Goal: Task Accomplishment & Management: Use online tool/utility

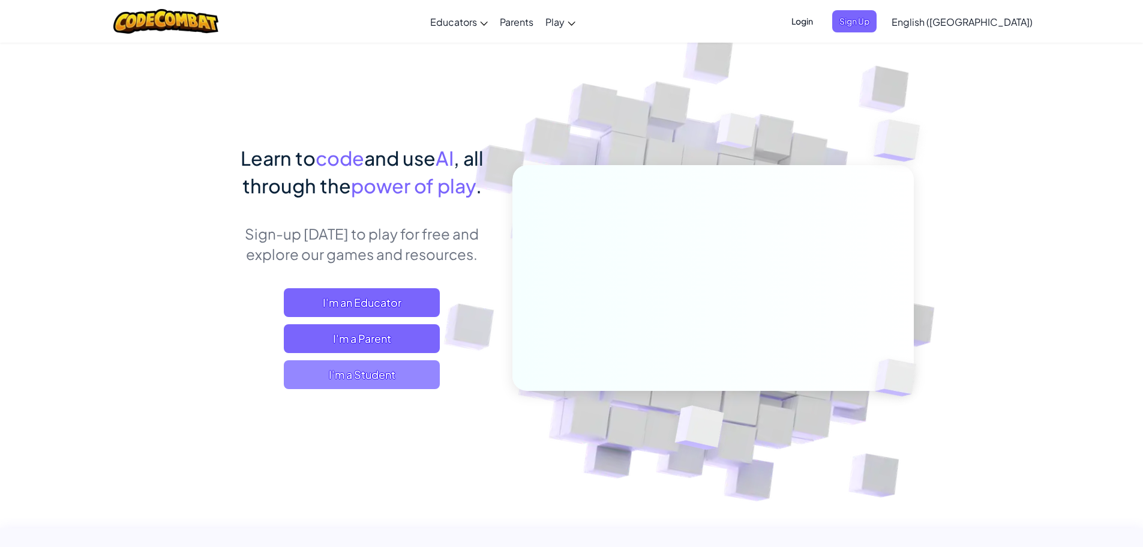
click at [393, 375] on span "I'm a Student" at bounding box center [362, 374] width 156 height 29
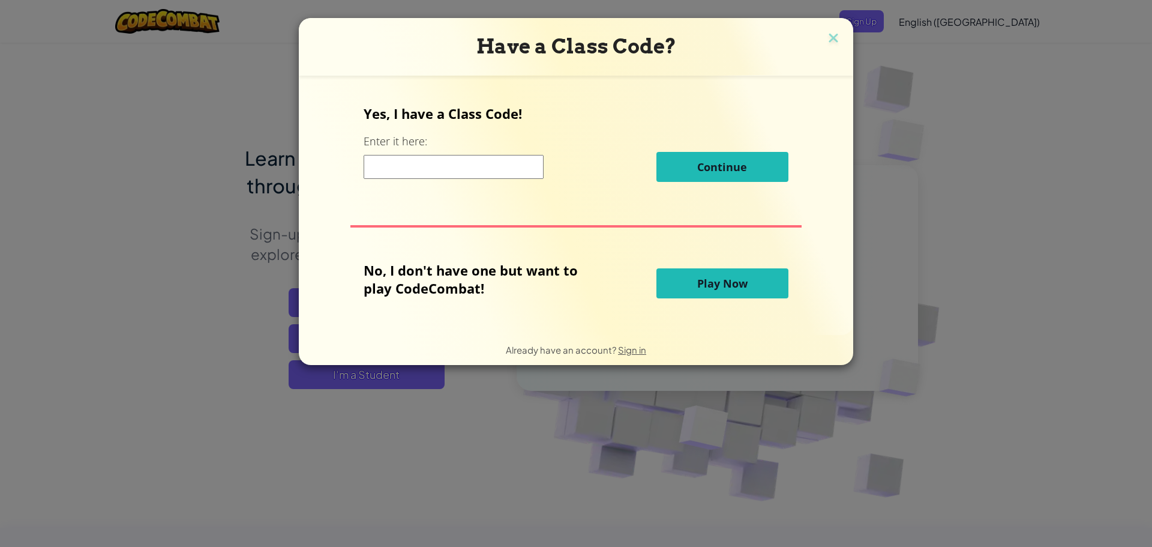
click at [492, 166] on input at bounding box center [454, 167] width 180 height 24
type input "plantspellLeaf"
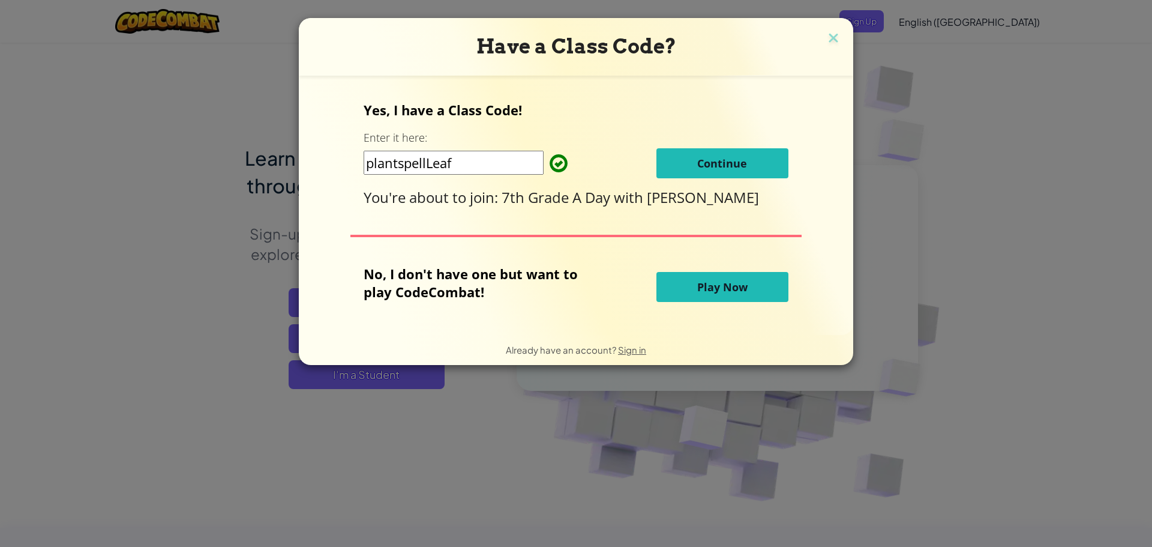
click at [719, 174] on button "Continue" at bounding box center [723, 163] width 132 height 30
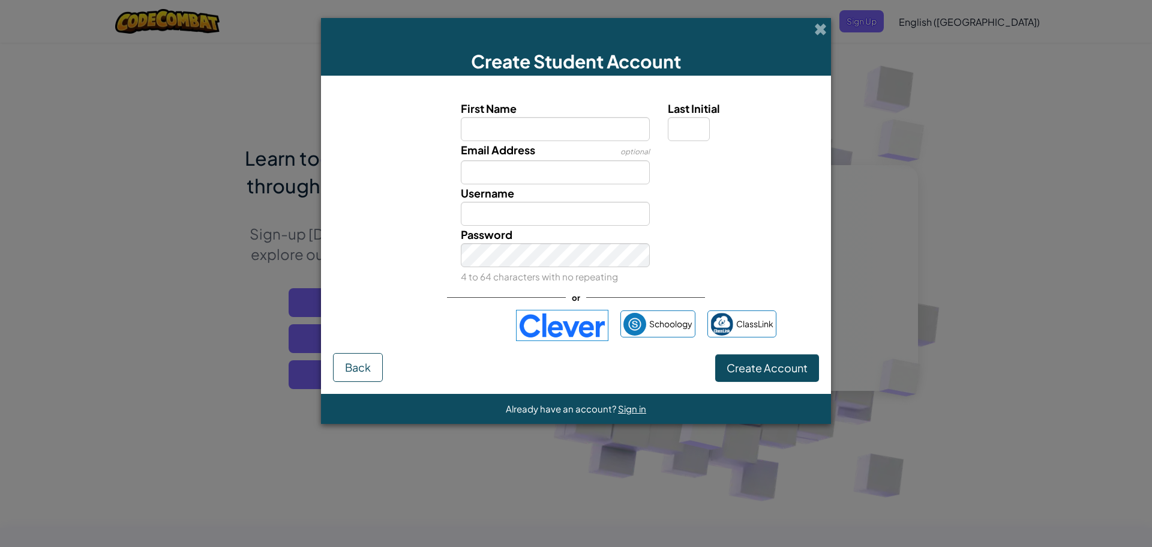
click at [573, 328] on img at bounding box center [562, 325] width 92 height 31
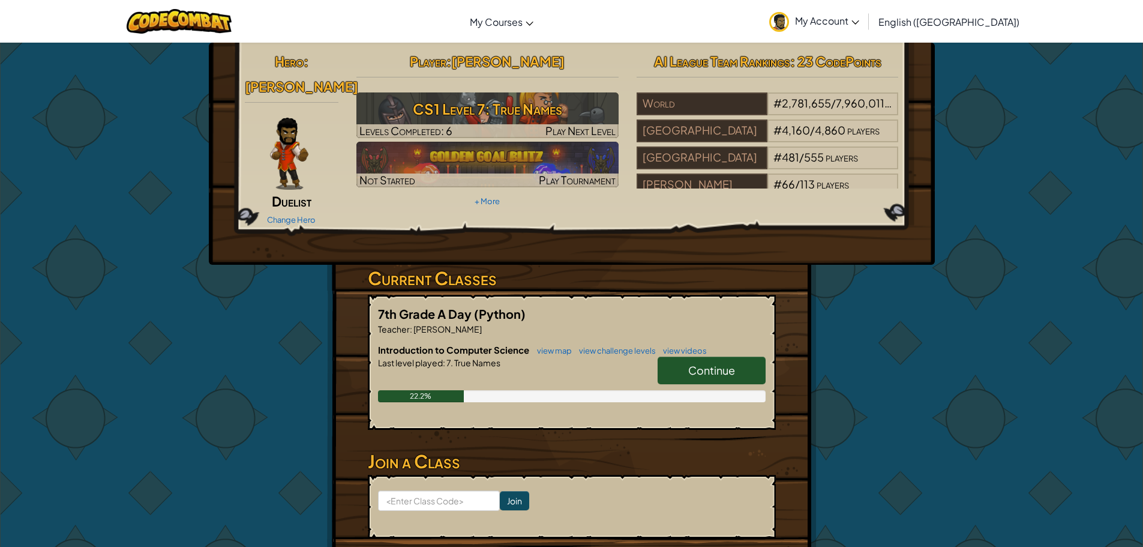
click at [727, 343] on h6 "Introduction to Computer Science view map view challenge levels view videos" at bounding box center [572, 349] width 388 height 13
click at [727, 363] on span "Continue" at bounding box center [711, 370] width 47 height 14
click at [706, 360] on link "Continue" at bounding box center [712, 371] width 108 height 28
click at [704, 363] on span "Continue" at bounding box center [711, 370] width 47 height 14
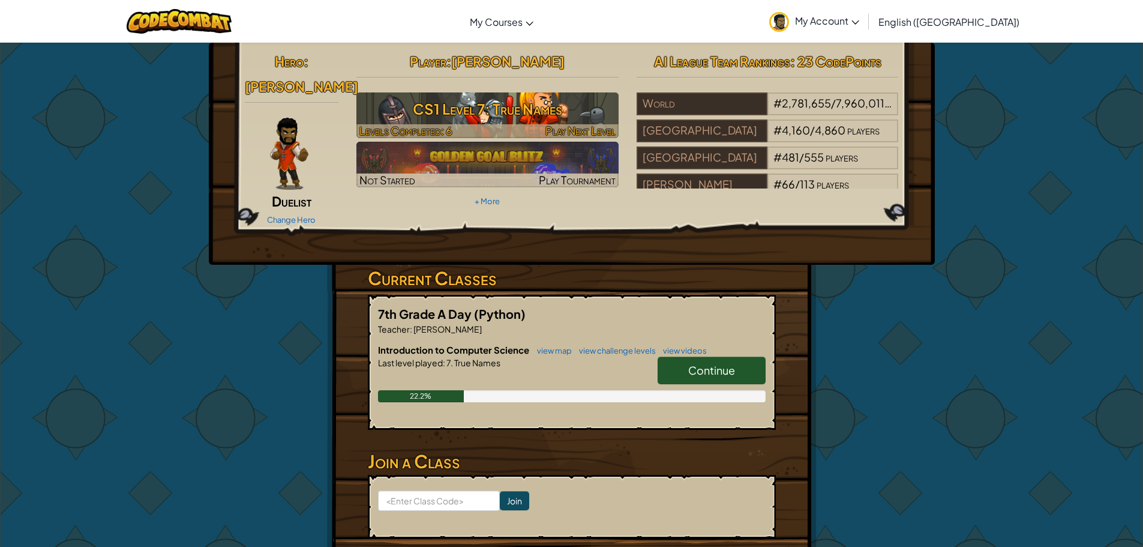
click at [499, 116] on h3 "CS1 Level 7: True Names" at bounding box center [488, 108] width 262 height 27
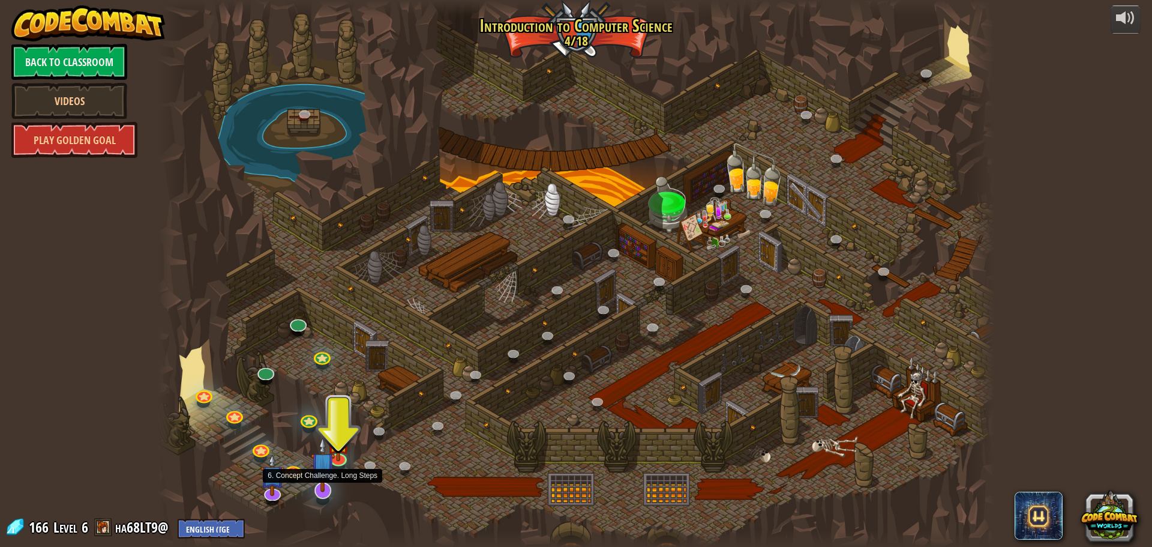
click at [333, 457] on img at bounding box center [323, 464] width 25 height 56
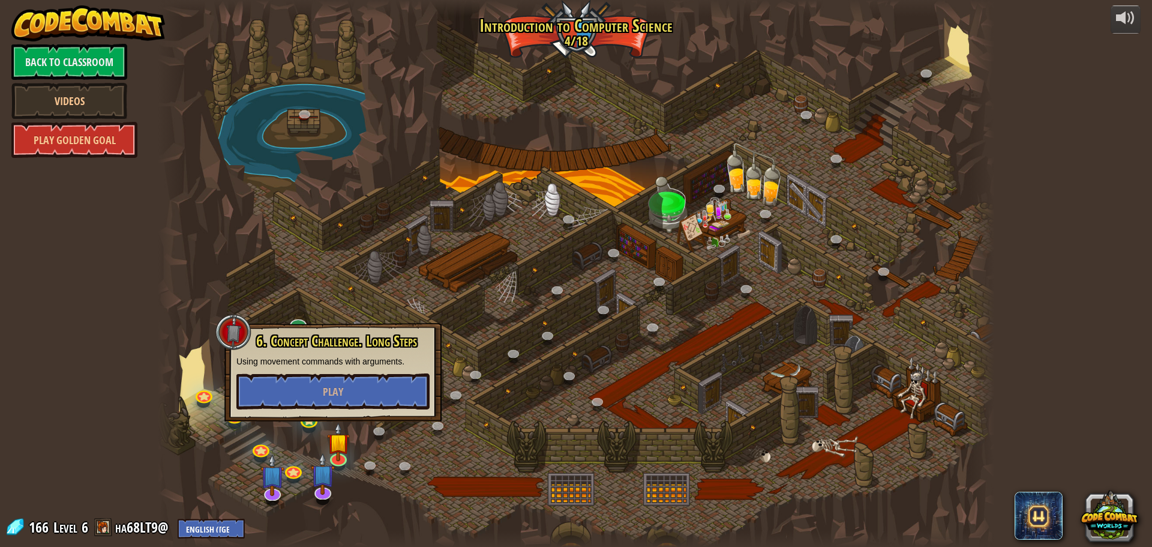
click at [321, 436] on div at bounding box center [576, 273] width 837 height 547
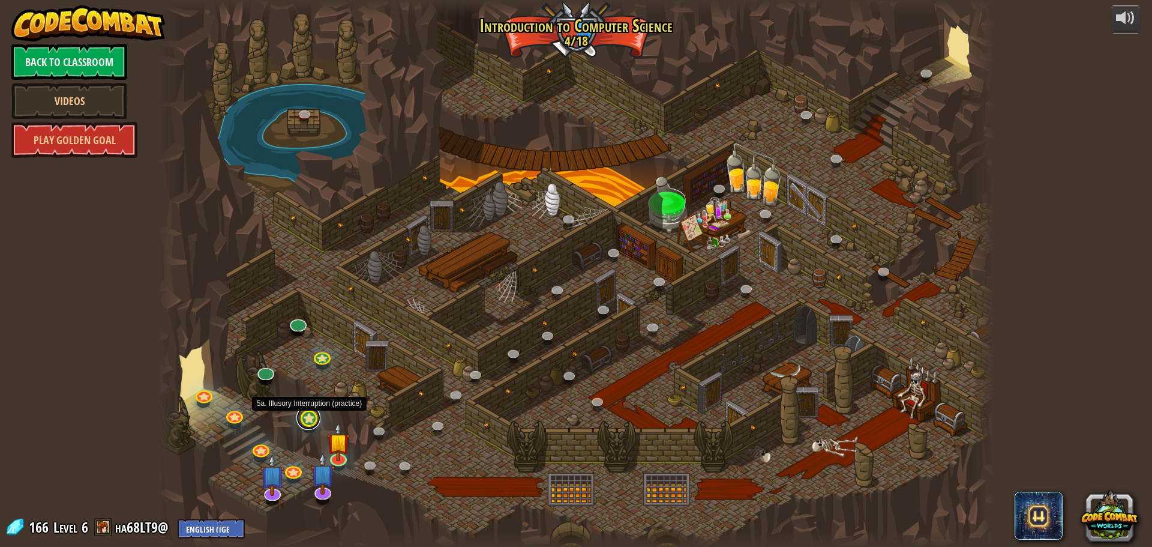
click at [315, 423] on link at bounding box center [308, 418] width 24 height 24
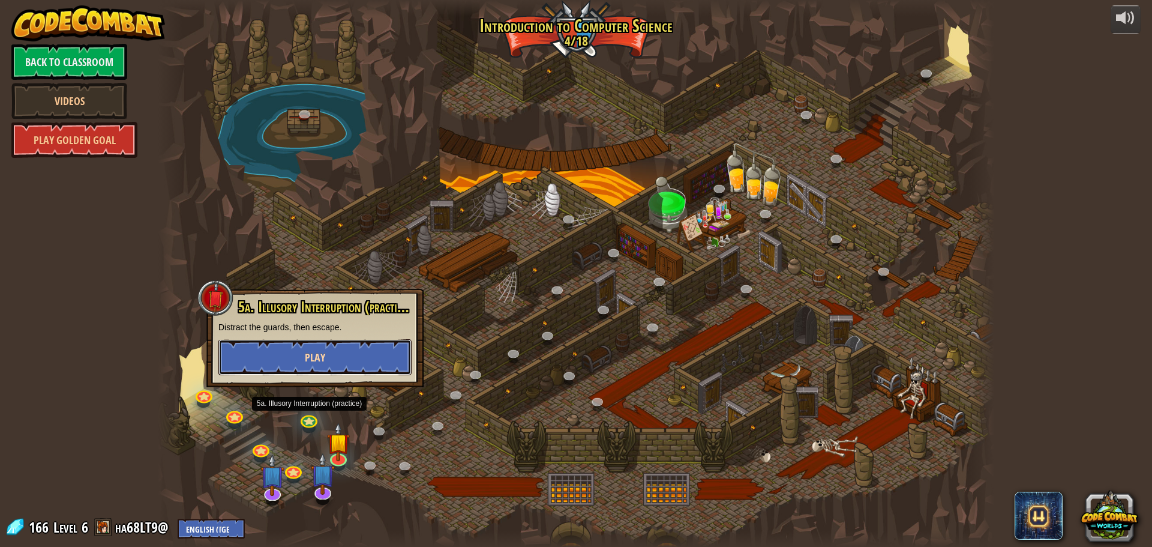
click at [384, 359] on button "Play" at bounding box center [314, 357] width 193 height 36
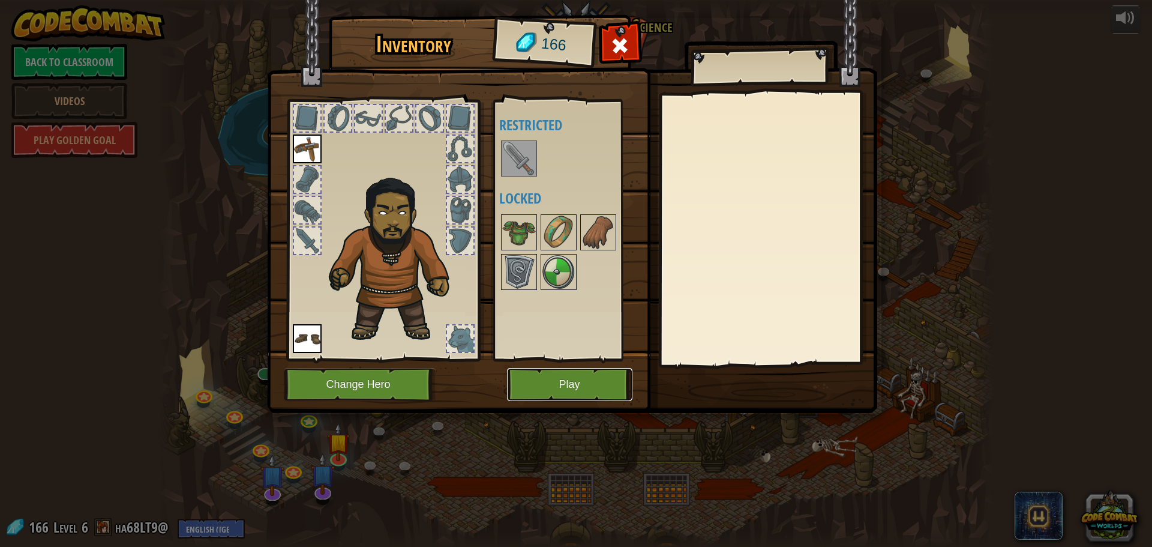
click at [598, 376] on button "Play" at bounding box center [569, 384] width 125 height 33
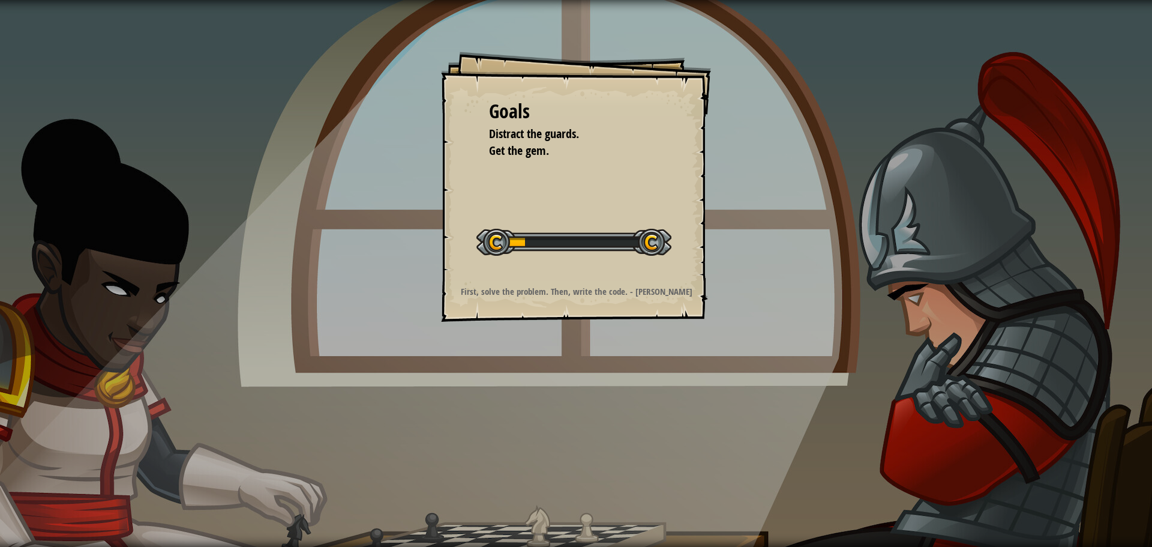
click at [669, 234] on div "Goals Distract the guards. Get the gem. Start Level Error loading from server. …" at bounding box center [576, 187] width 270 height 270
drag, startPoint x: 762, startPoint y: 217, endPoint x: 958, endPoint y: 287, distance: 208.4
click at [835, 246] on div "Goals Distract the guards. Get the gem. Start Level Error loading from server. …" at bounding box center [576, 273] width 1152 height 547
click at [933, 299] on div "Goals Distract the guards. Get the gem. Start Level Error loading from server. …" at bounding box center [576, 273] width 1152 height 547
click at [922, 301] on div "Goals Distract the guards. Get the gem. Start Level Error loading from server. …" at bounding box center [576, 273] width 1152 height 547
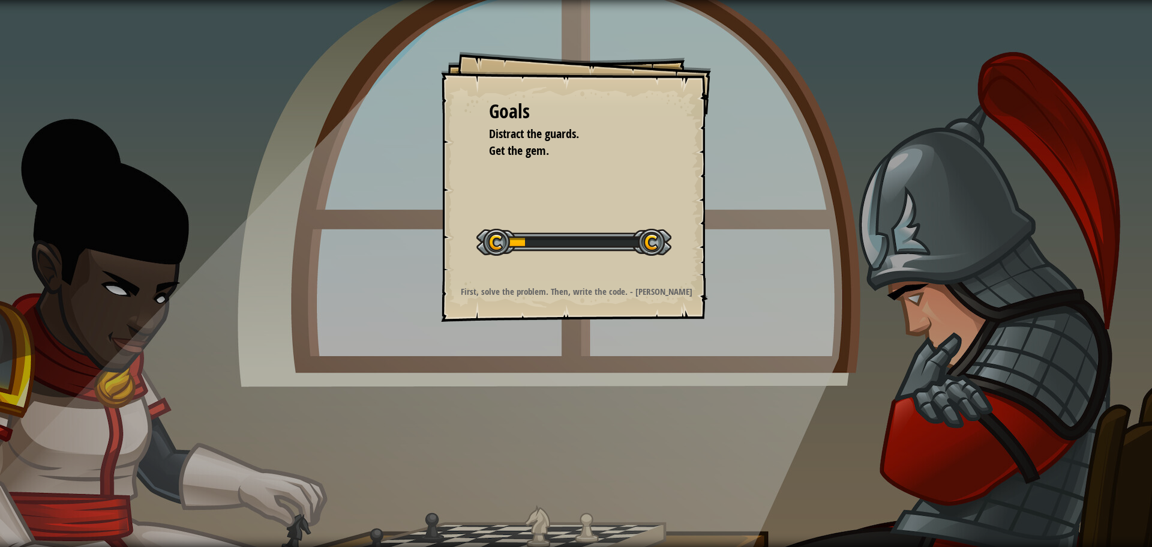
click at [922, 301] on div "Goals Distract the guards. Get the gem. Start Level Error loading from server. …" at bounding box center [576, 273] width 1152 height 547
click at [929, 283] on div "Goals Distract the guards. Get the gem. Start Level Error loading from server. …" at bounding box center [576, 273] width 1152 height 547
drag, startPoint x: 1152, startPoint y: 444, endPoint x: 110, endPoint y: 566, distance: 1049.0
click at [131, 454] on div "Goals Distract the guards. Get the gem. Start Level Error loading from server. …" at bounding box center [576, 273] width 1152 height 547
drag, startPoint x: 276, startPoint y: 487, endPoint x: 239, endPoint y: 419, distance: 77.6
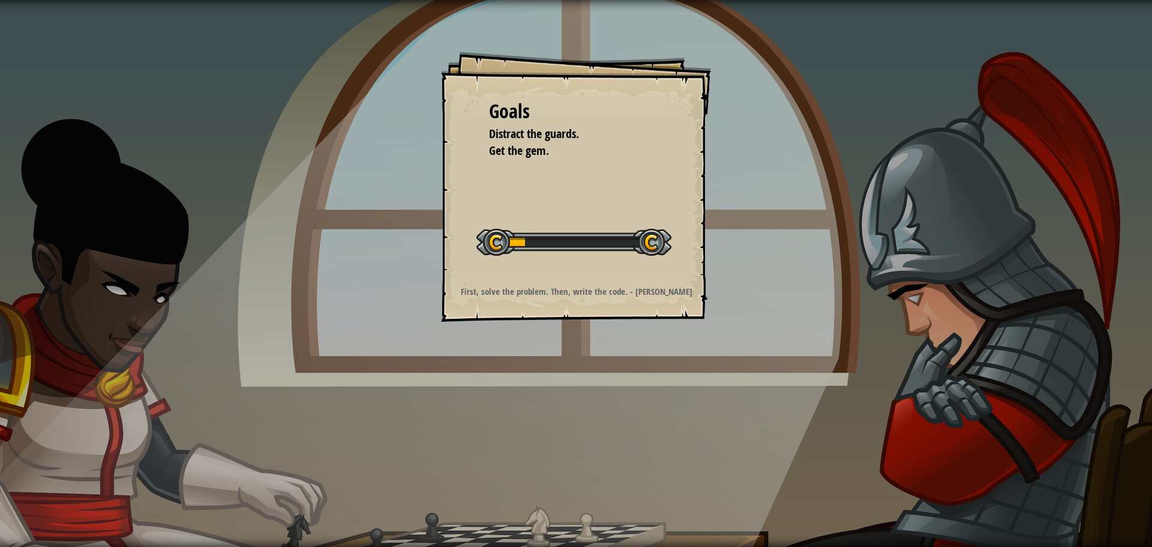
drag, startPoint x: 239, startPoint y: 419, endPoint x: 843, endPoint y: 316, distance: 612.6
click at [1152, 402] on div "Goals Distract the guards. Get the gem. Start Level Error loading from server. …" at bounding box center [576, 273] width 1152 height 547
drag, startPoint x: 1152, startPoint y: 236, endPoint x: 768, endPoint y: 364, distance: 404.3
